Goal: Check status

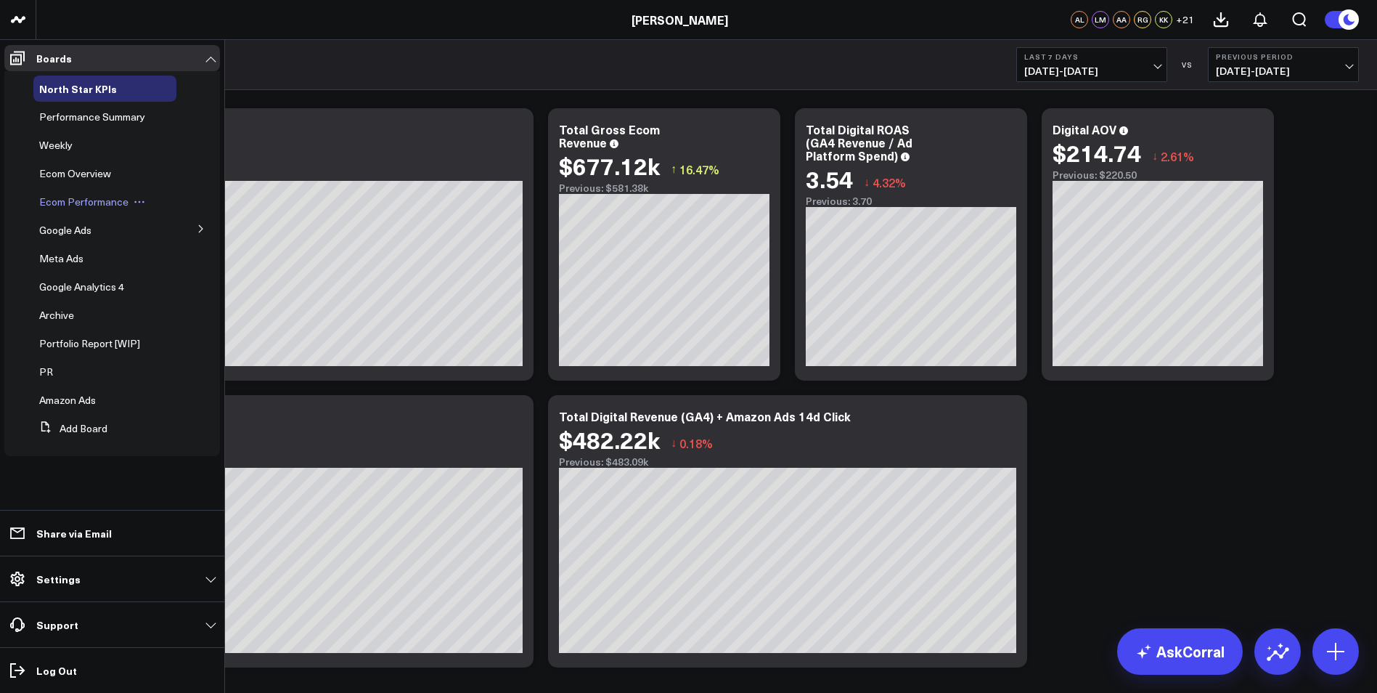
click at [100, 204] on span "Ecom Performance" at bounding box center [83, 202] width 89 height 14
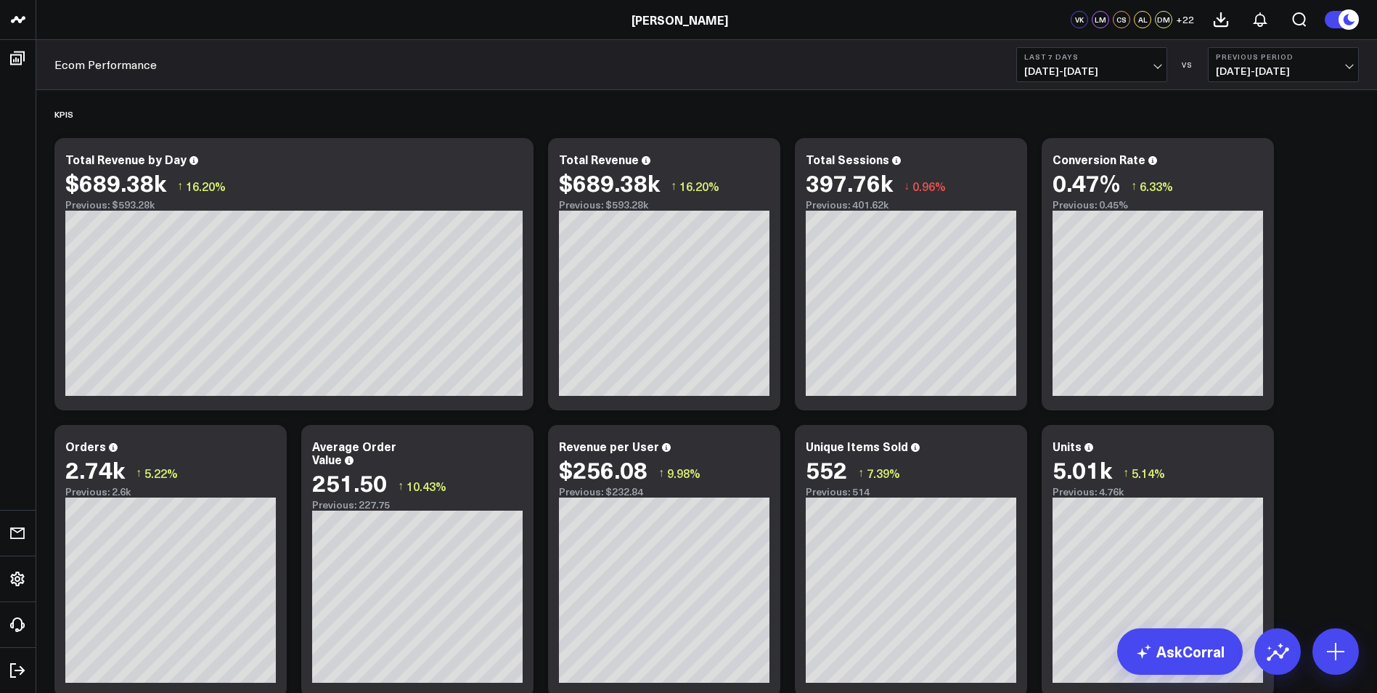
click at [1155, 65] on span "[DATE] - [DATE]" at bounding box center [1091, 71] width 135 height 12
click at [1349, 65] on span "[DATE] - [DATE]" at bounding box center [1283, 71] width 135 height 12
click at [1273, 148] on link "YoY" at bounding box center [1284, 153] width 150 height 28
click at [1159, 67] on span "[DATE] - [DATE]" at bounding box center [1091, 71] width 135 height 12
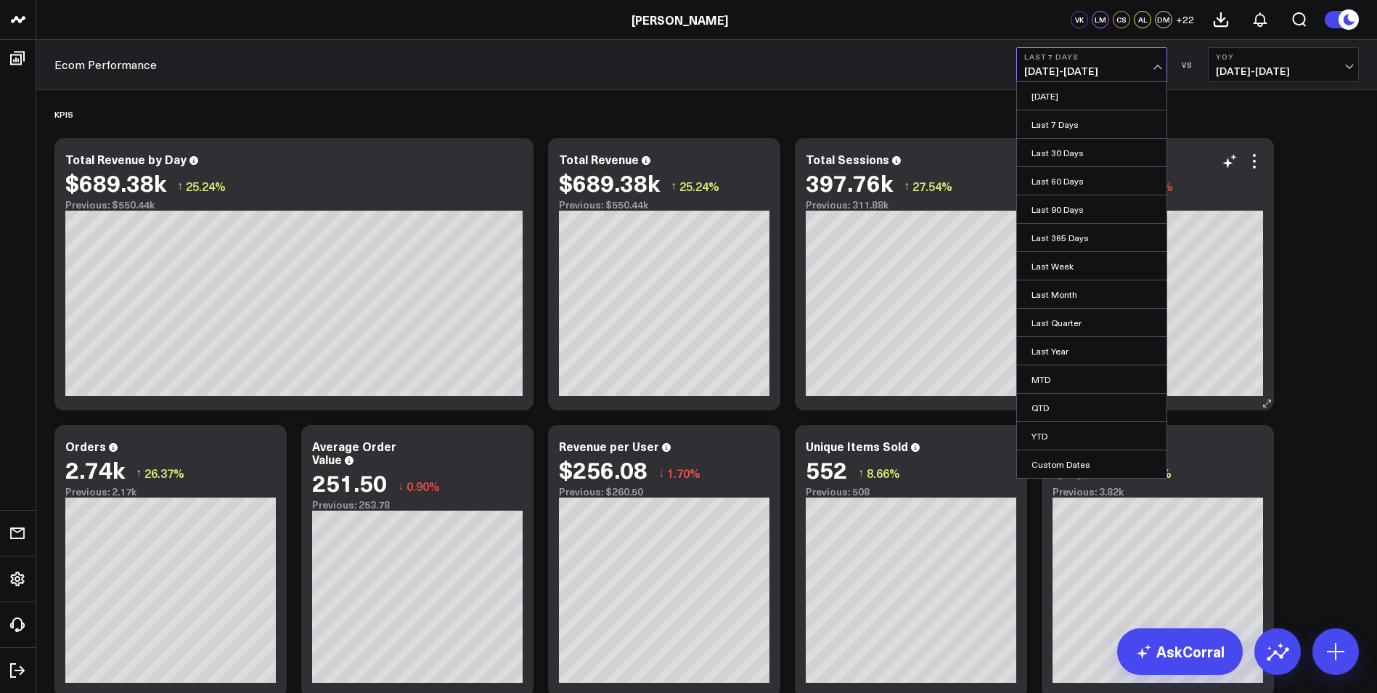
click at [1093, 148] on link "Last 30 Days" at bounding box center [1092, 153] width 150 height 28
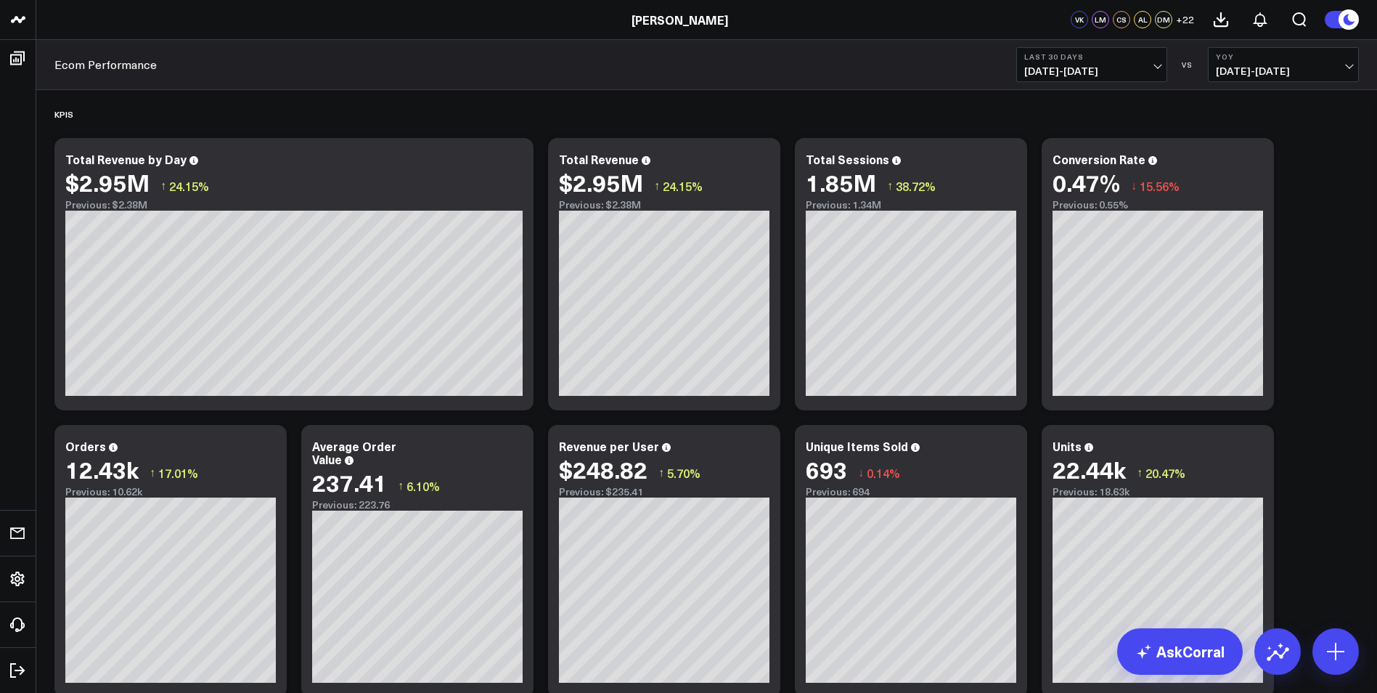
click at [1159, 65] on span "[DATE] - [DATE]" at bounding box center [1091, 71] width 135 height 12
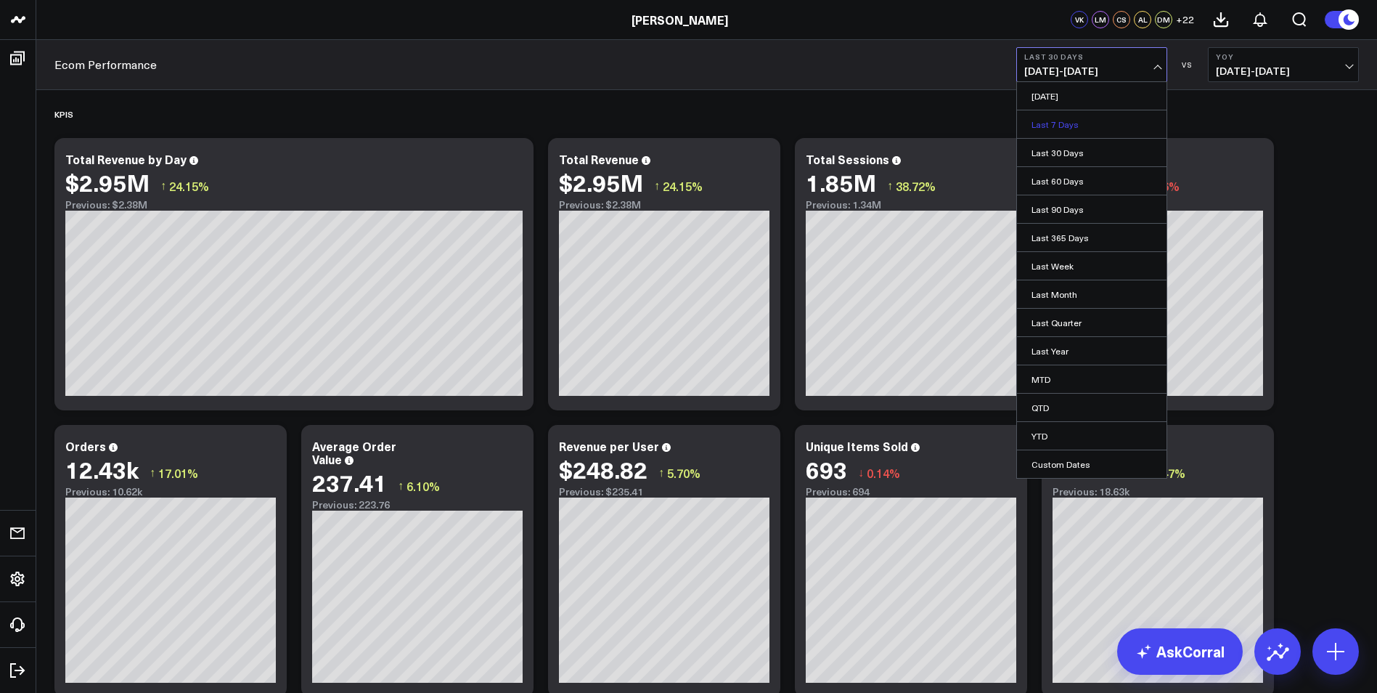
click at [1102, 118] on link "Last 7 Days" at bounding box center [1092, 124] width 150 height 28
